Goal: Transaction & Acquisition: Subscribe to service/newsletter

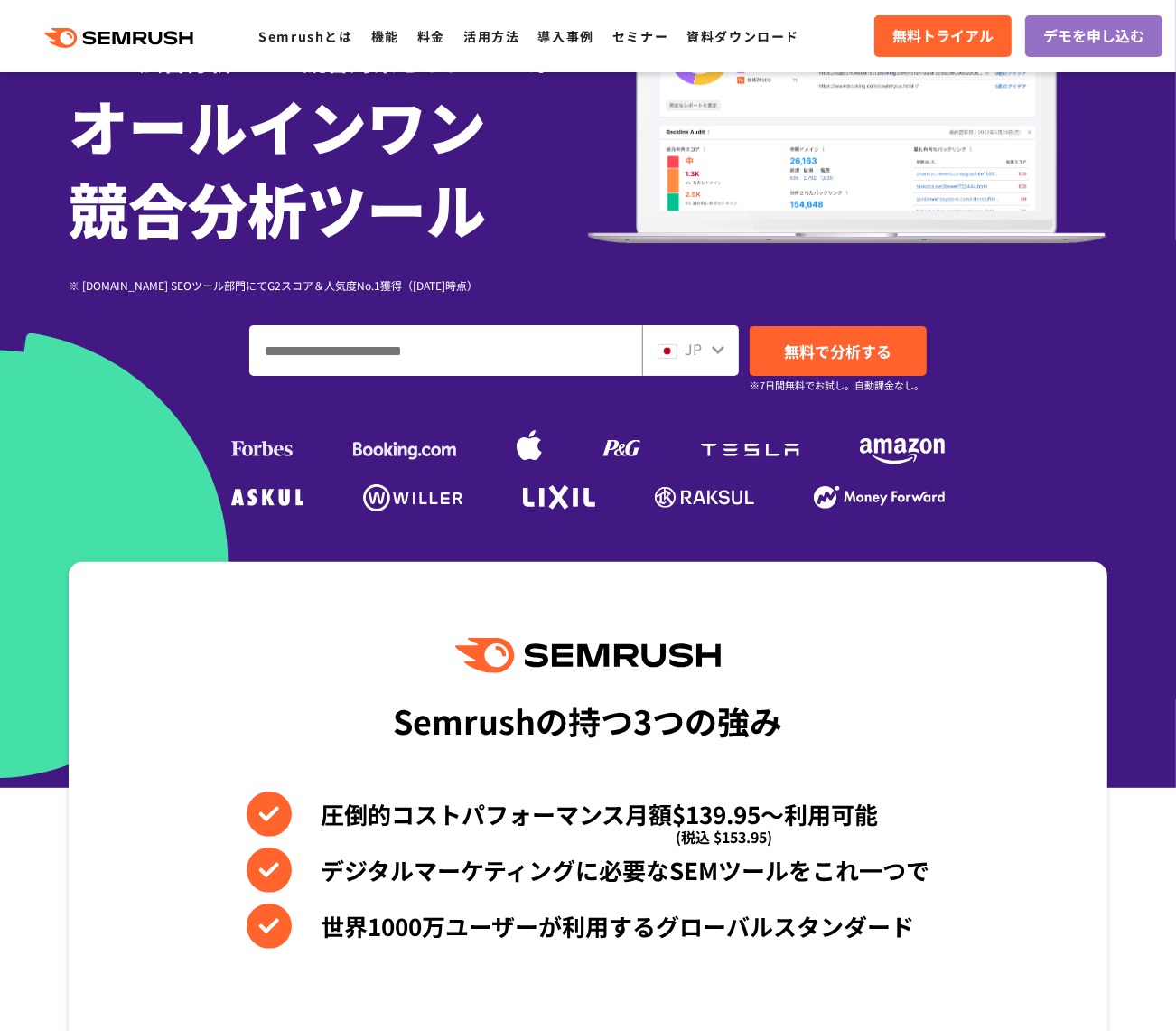
scroll to position [222, 0]
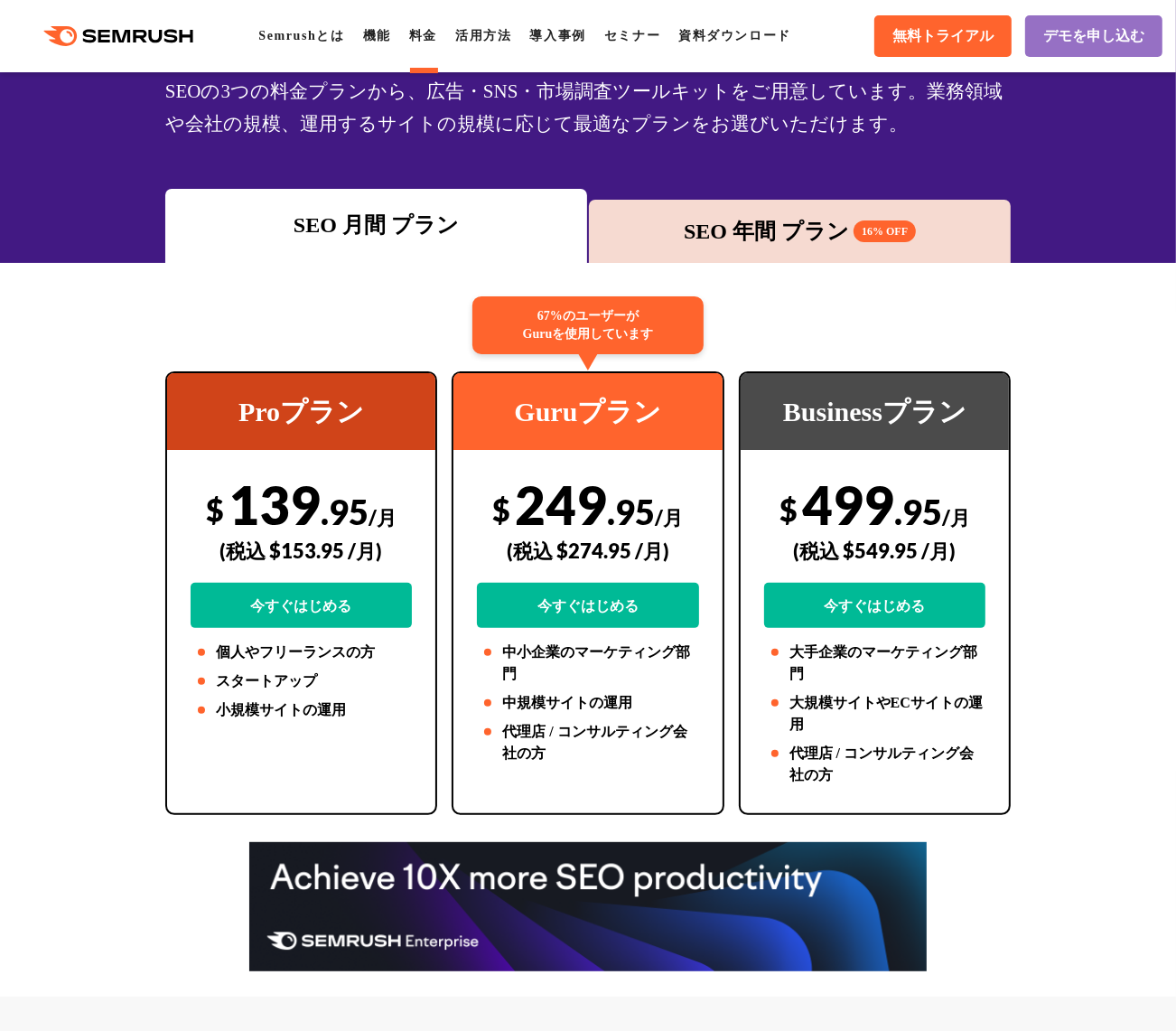
scroll to position [151, 0]
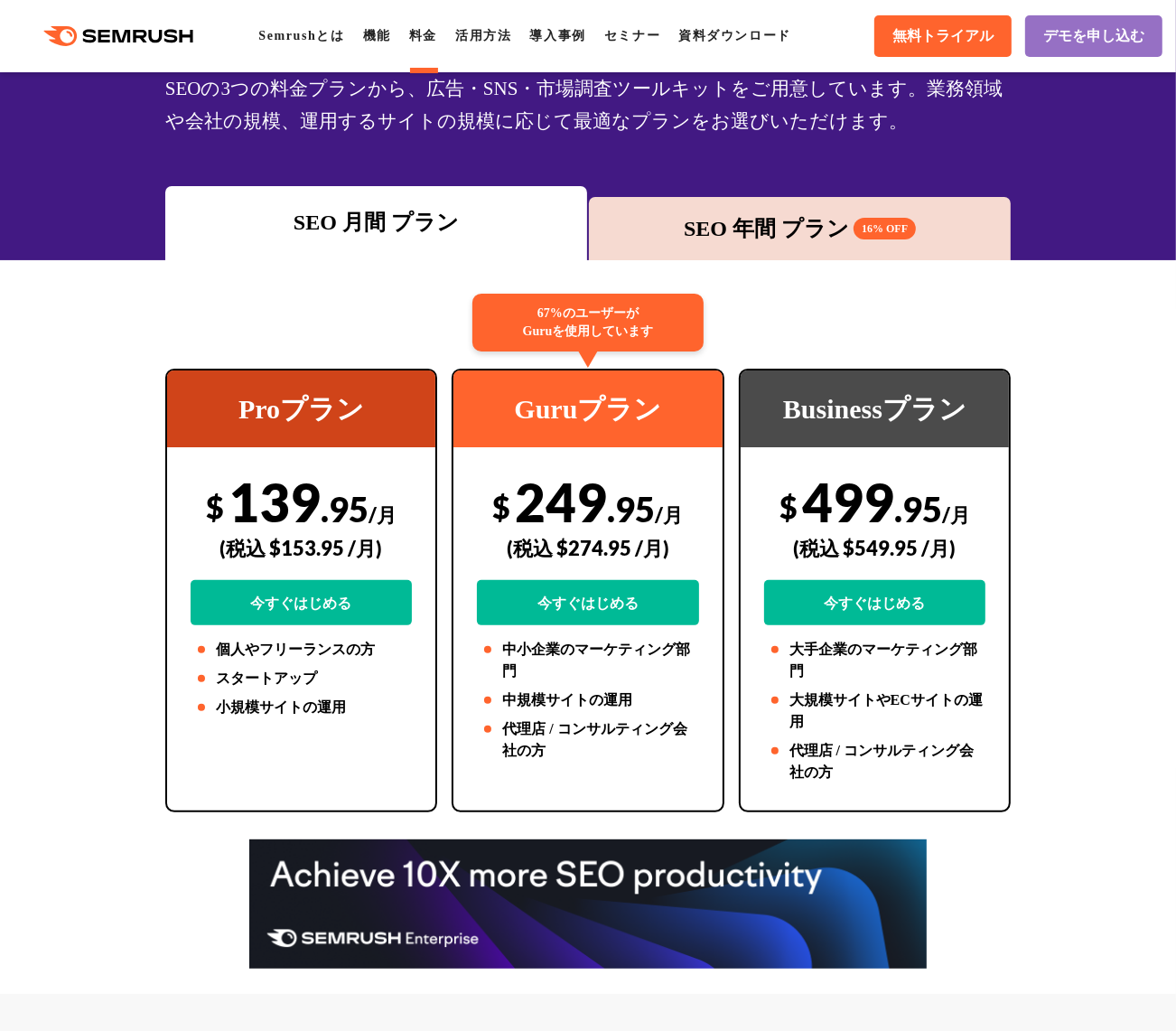
click at [551, 490] on div "$ 249 .95 /月 (税込 $274.95 /月) 今すぐはじめる" at bounding box center [588, 547] width 222 height 155
copy div "249 .95"
